Goal: Information Seeking & Learning: Learn about a topic

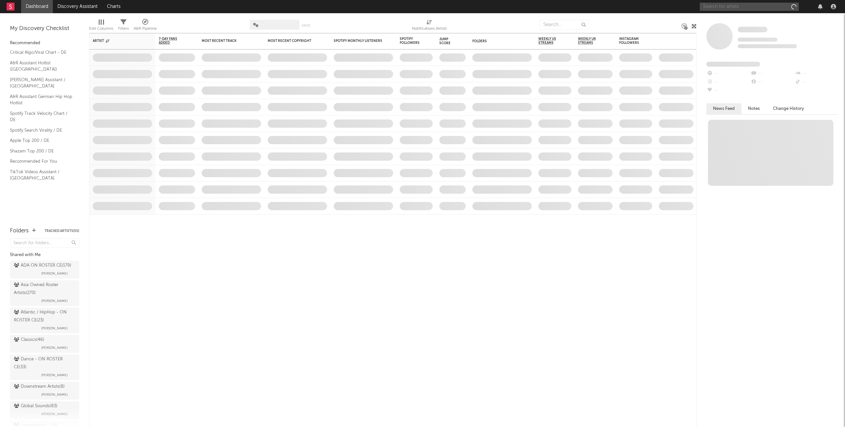
click at [728, 7] on input "text" at bounding box center [749, 7] width 99 height 8
type input "[PERSON_NAME]"
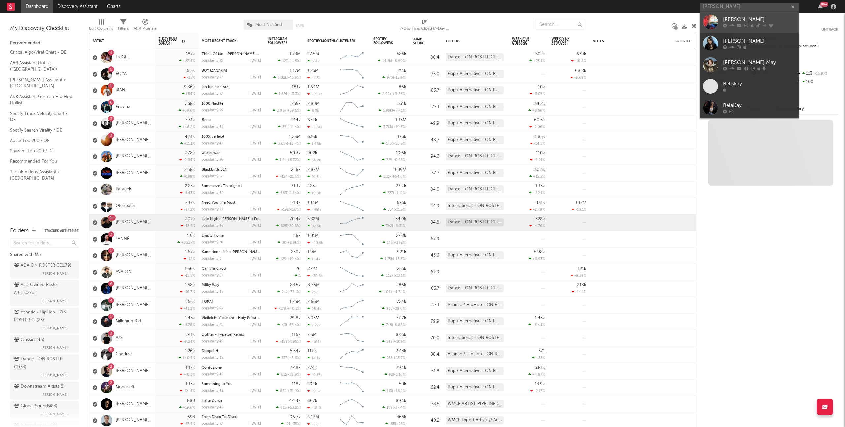
click at [733, 18] on div "[PERSON_NAME]" at bounding box center [759, 20] width 73 height 8
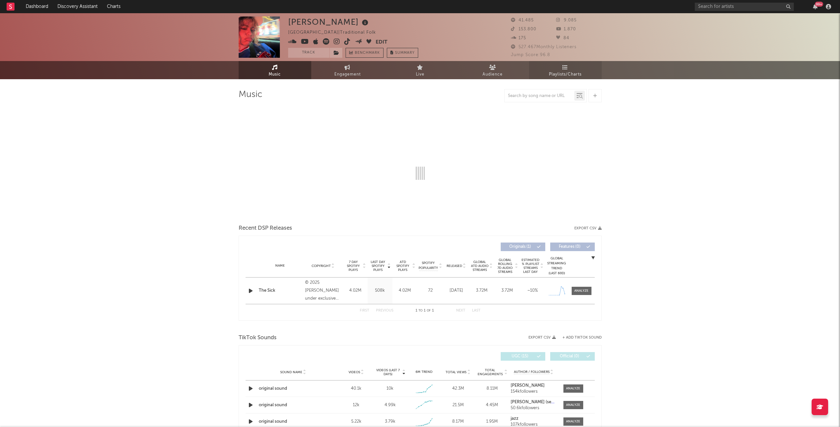
select select "1w"
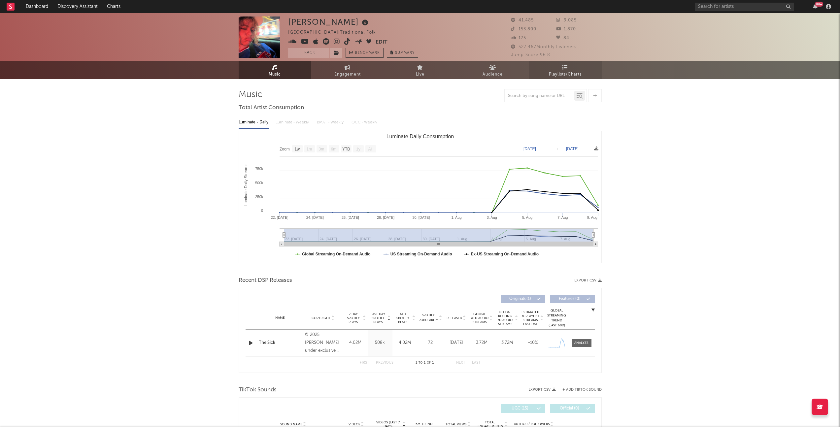
click at [559, 72] on span "Playlists/Charts" at bounding box center [565, 75] width 33 height 8
